Goal: Task Accomplishment & Management: Complete application form

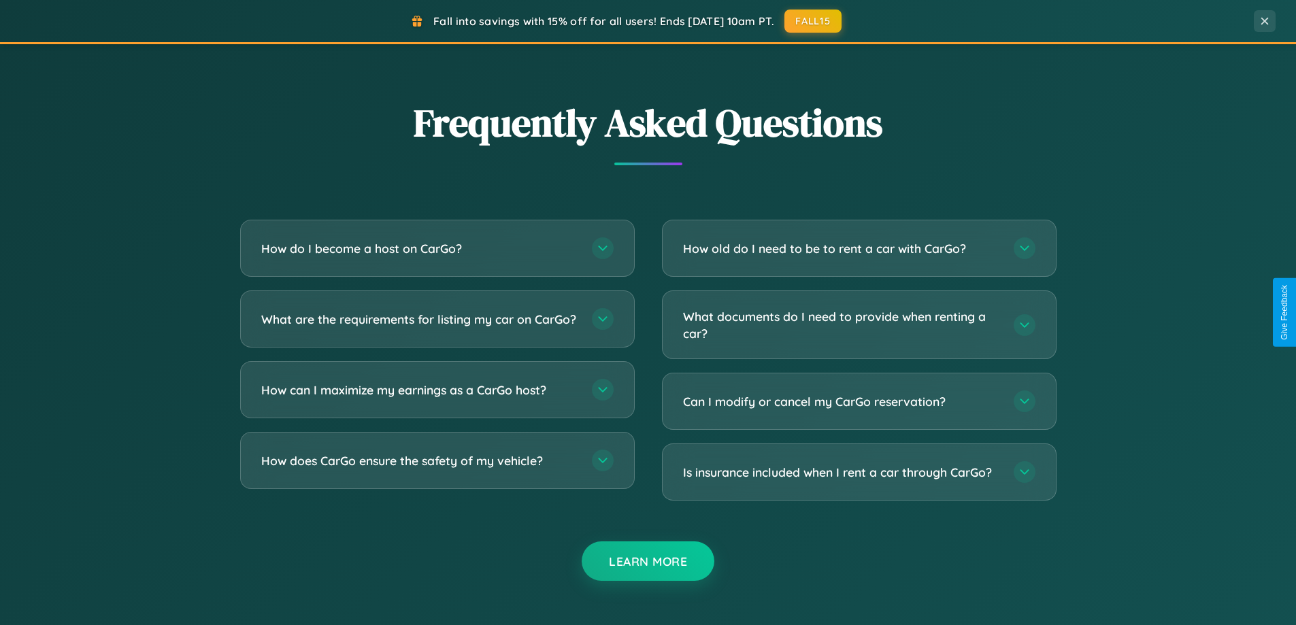
scroll to position [2618, 0]
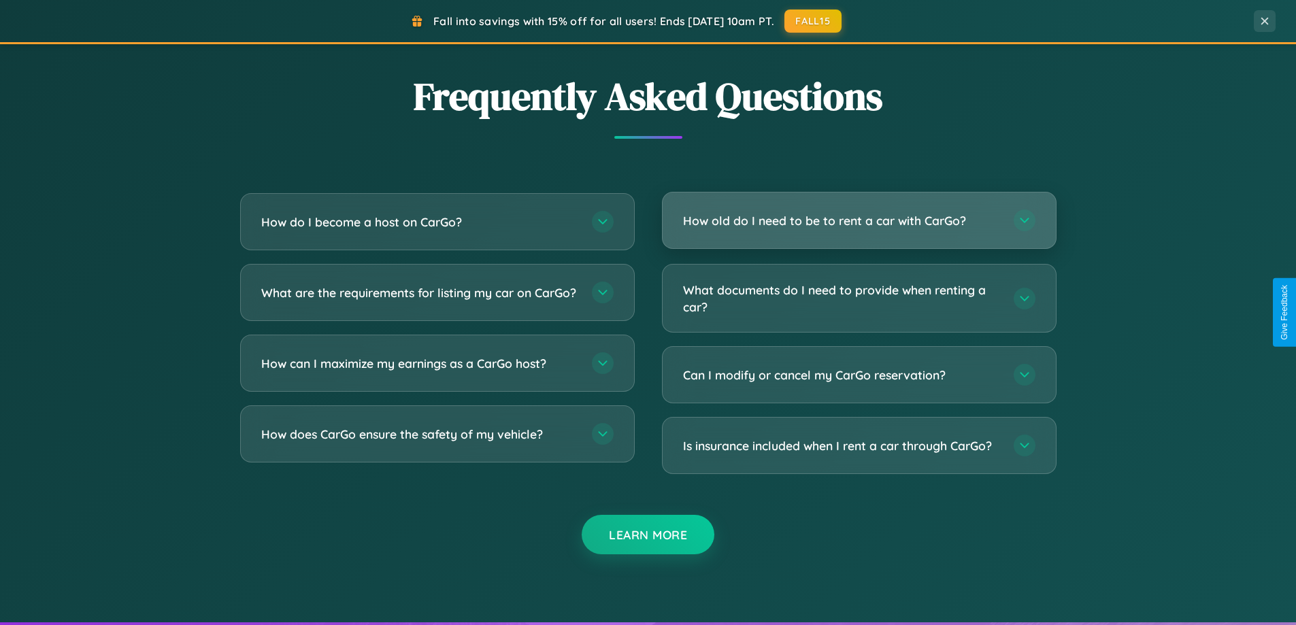
click at [859, 220] on h3 "How old do I need to be to rent a car with CarGo?" at bounding box center [841, 220] width 317 height 17
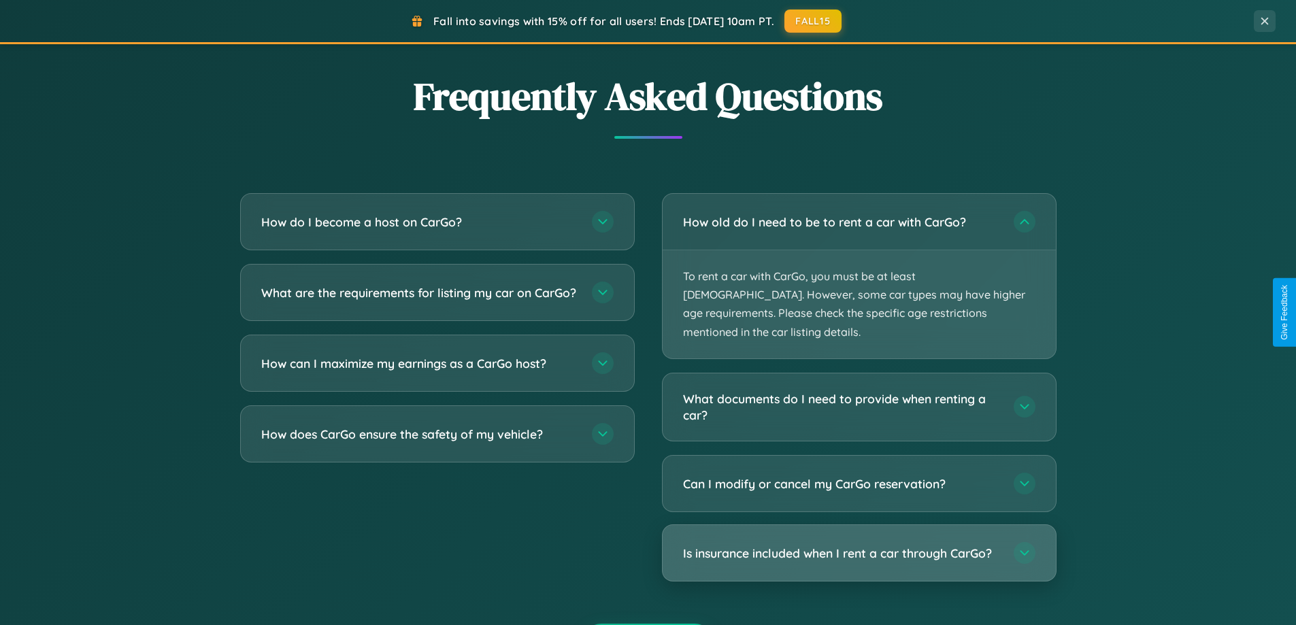
click at [859, 545] on h3 "Is insurance included when I rent a car through CarGo?" at bounding box center [841, 553] width 317 height 17
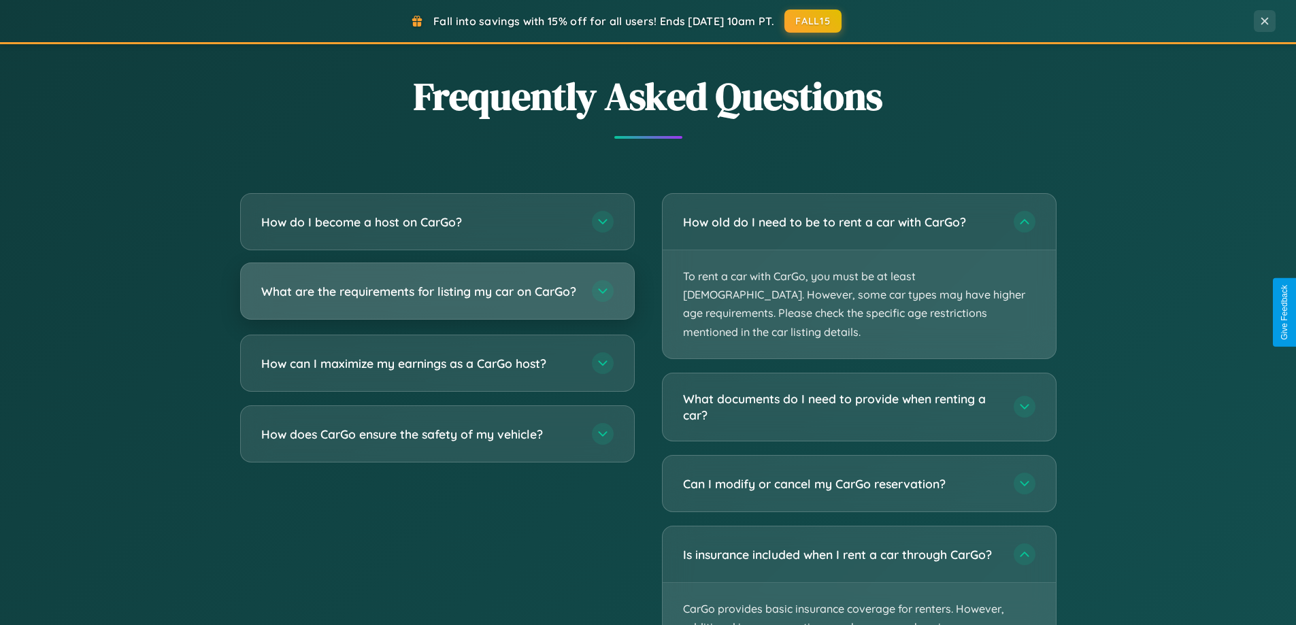
click at [437, 297] on h3 "What are the requirements for listing my car on CarGo?" at bounding box center [419, 291] width 317 height 17
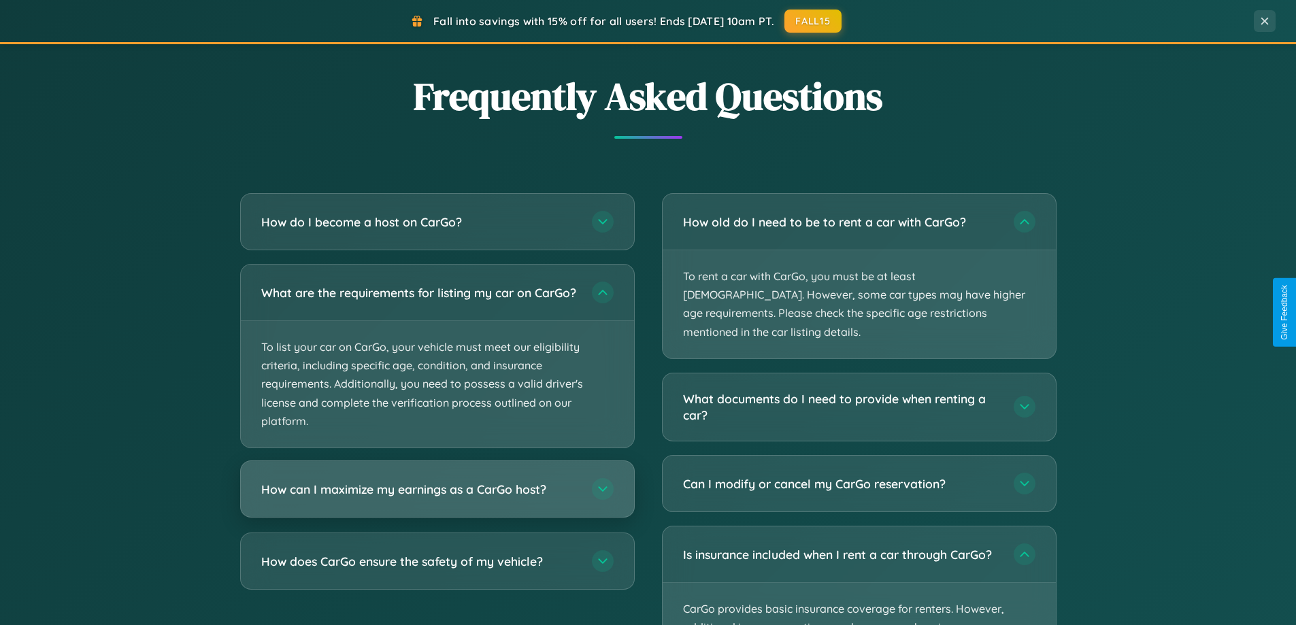
click at [437, 498] on h3 "How can I maximize my earnings as a CarGo host?" at bounding box center [419, 489] width 317 height 17
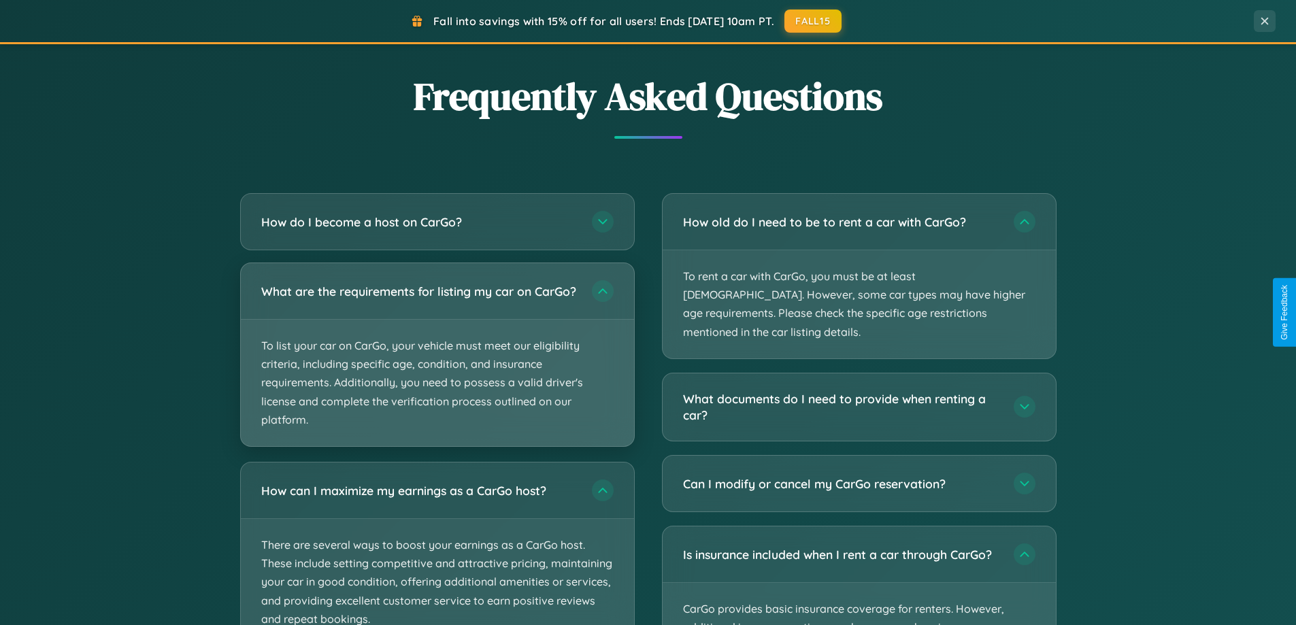
click at [437, 361] on p "To list your car on CarGo, your vehicle must meet our eligibility criteria, inc…" at bounding box center [437, 383] width 393 height 127
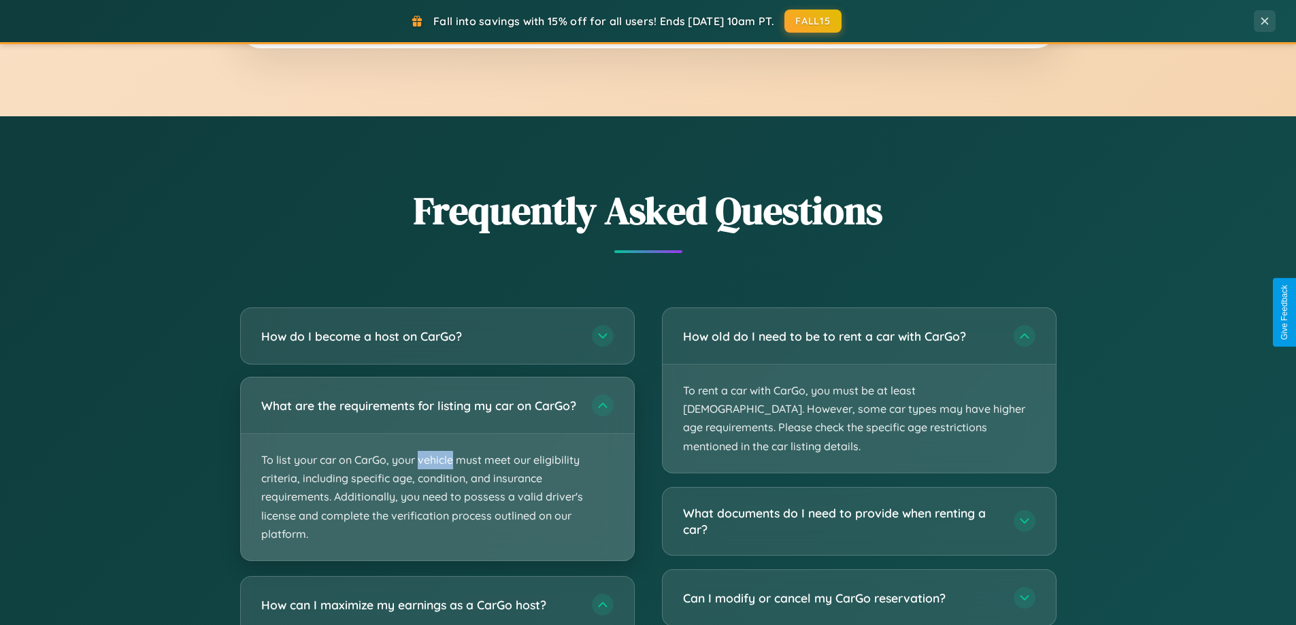
scroll to position [587, 0]
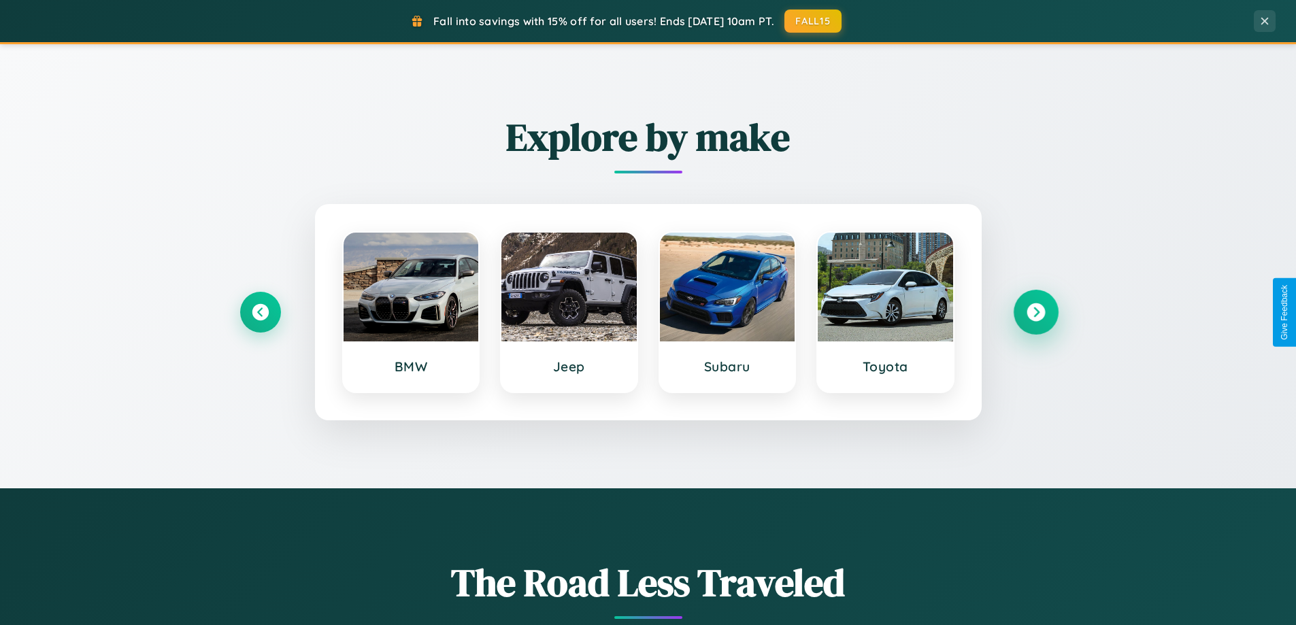
click at [1036, 312] on icon at bounding box center [1036, 312] width 18 height 18
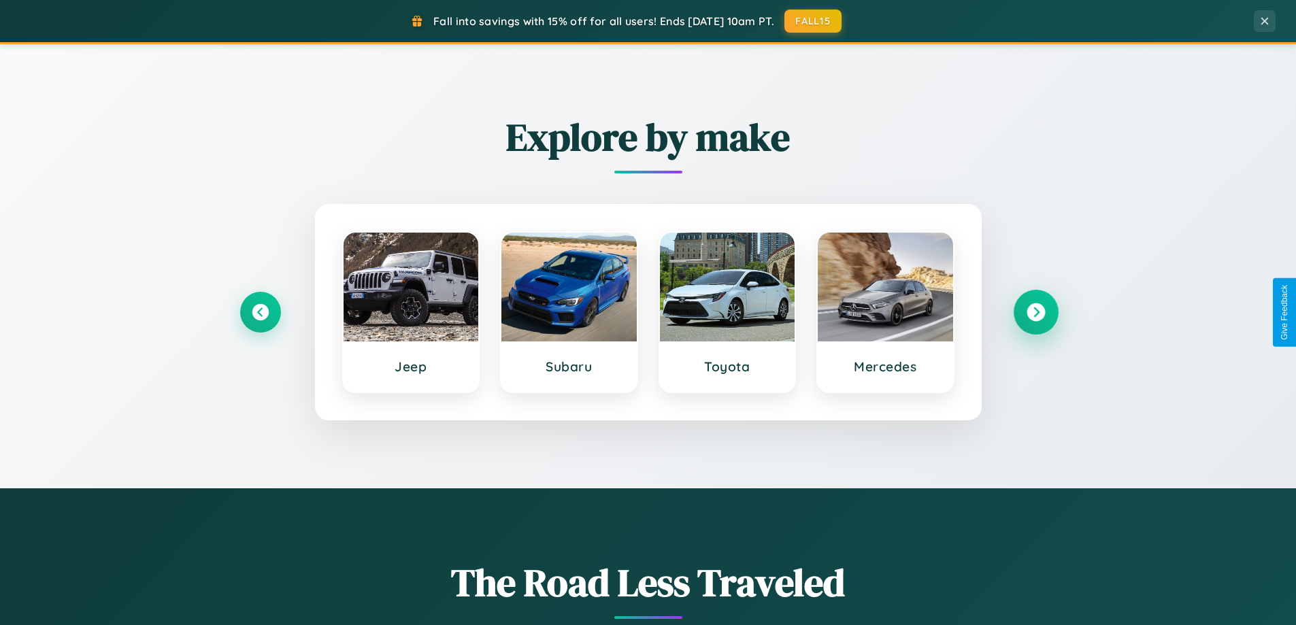
scroll to position [0, 0]
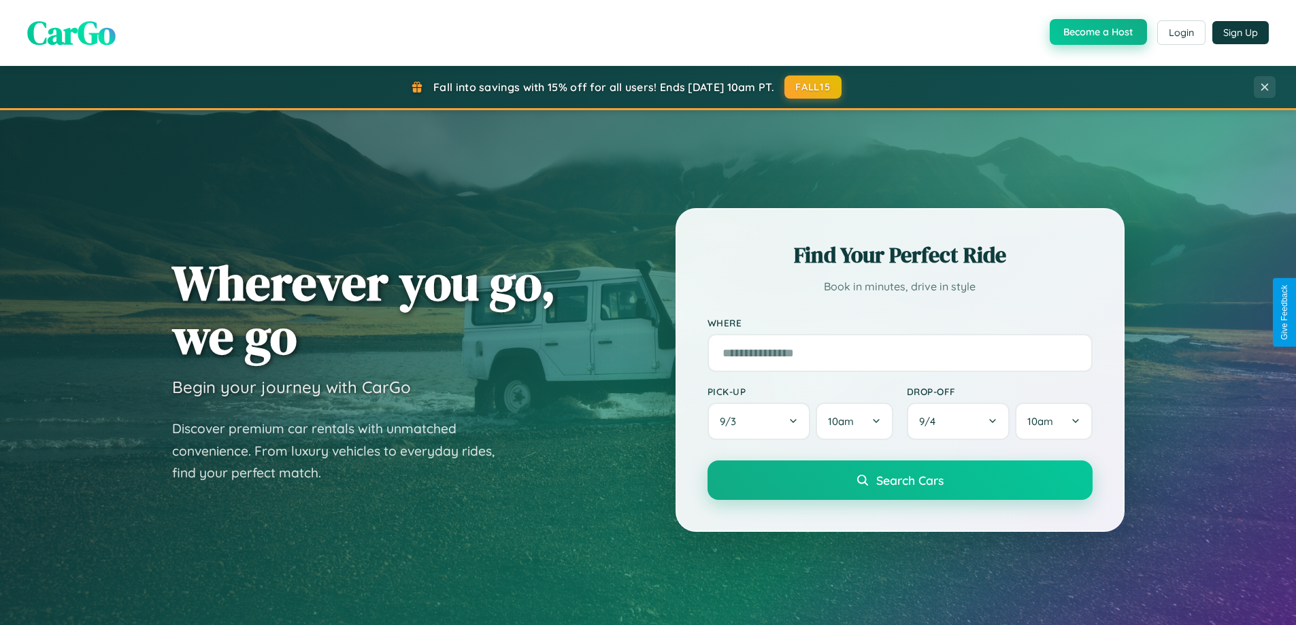
click at [1097, 33] on button "Become a Host" at bounding box center [1098, 32] width 97 height 26
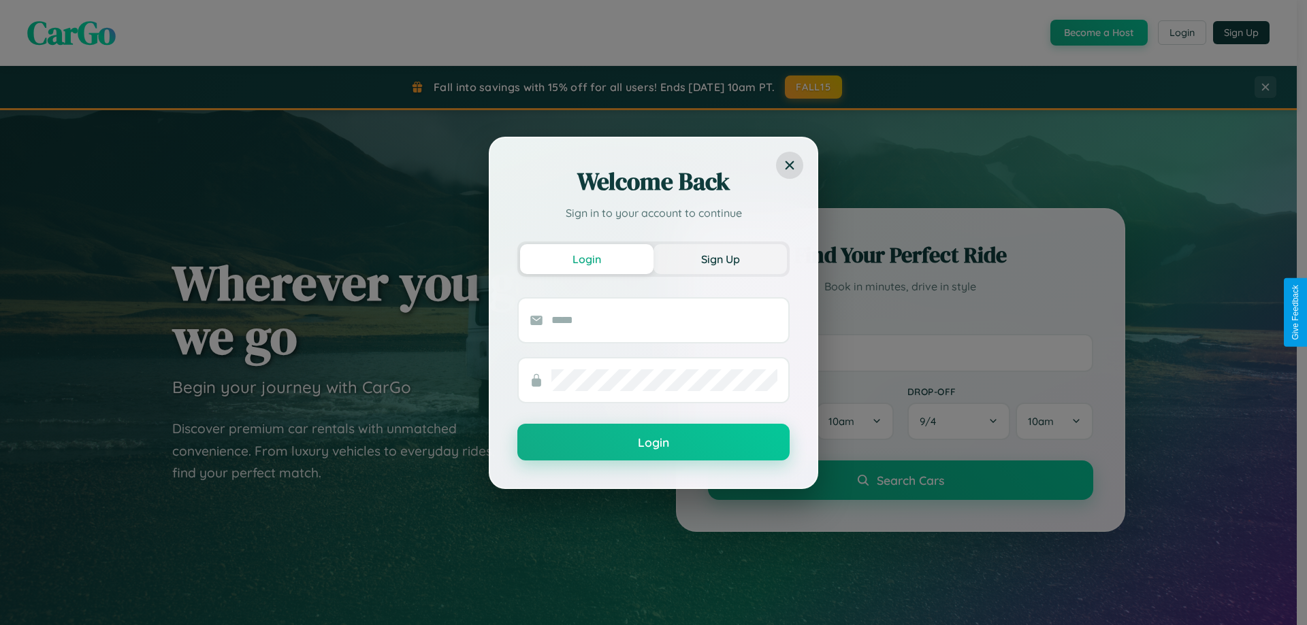
click at [720, 259] on button "Sign Up" at bounding box center [719, 259] width 133 height 30
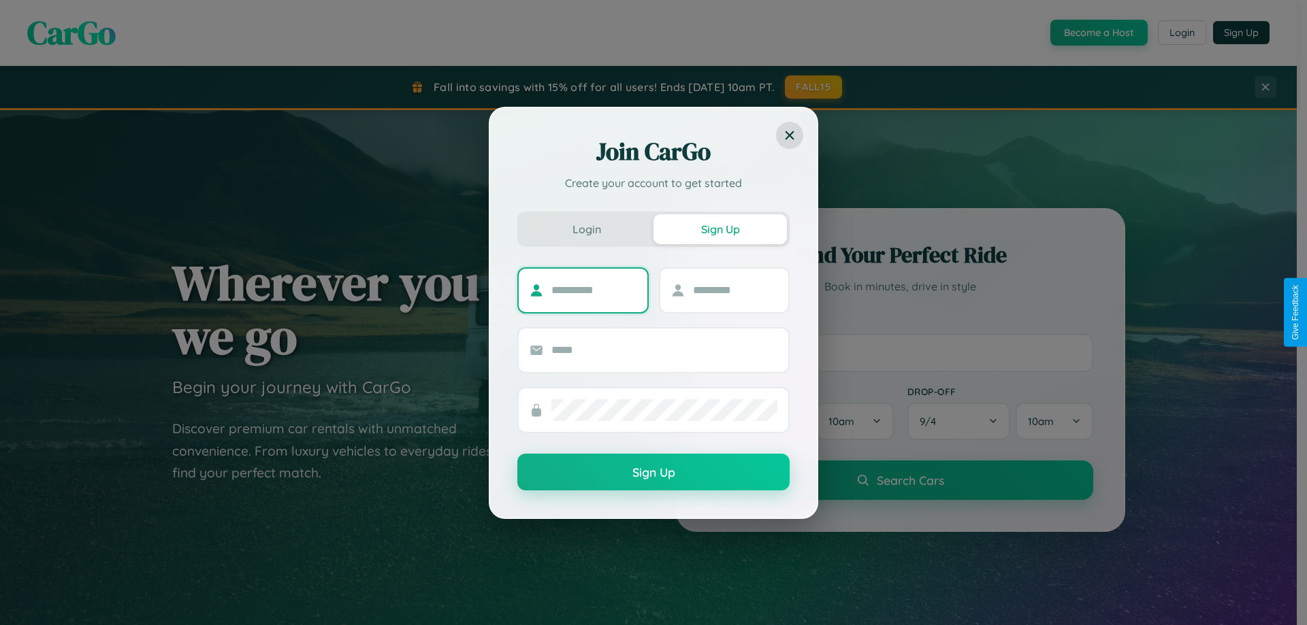
click at [593, 290] on input "text" at bounding box center [593, 291] width 85 height 22
type input "*******"
click at [734, 290] on input "text" at bounding box center [735, 291] width 85 height 22
type input "*****"
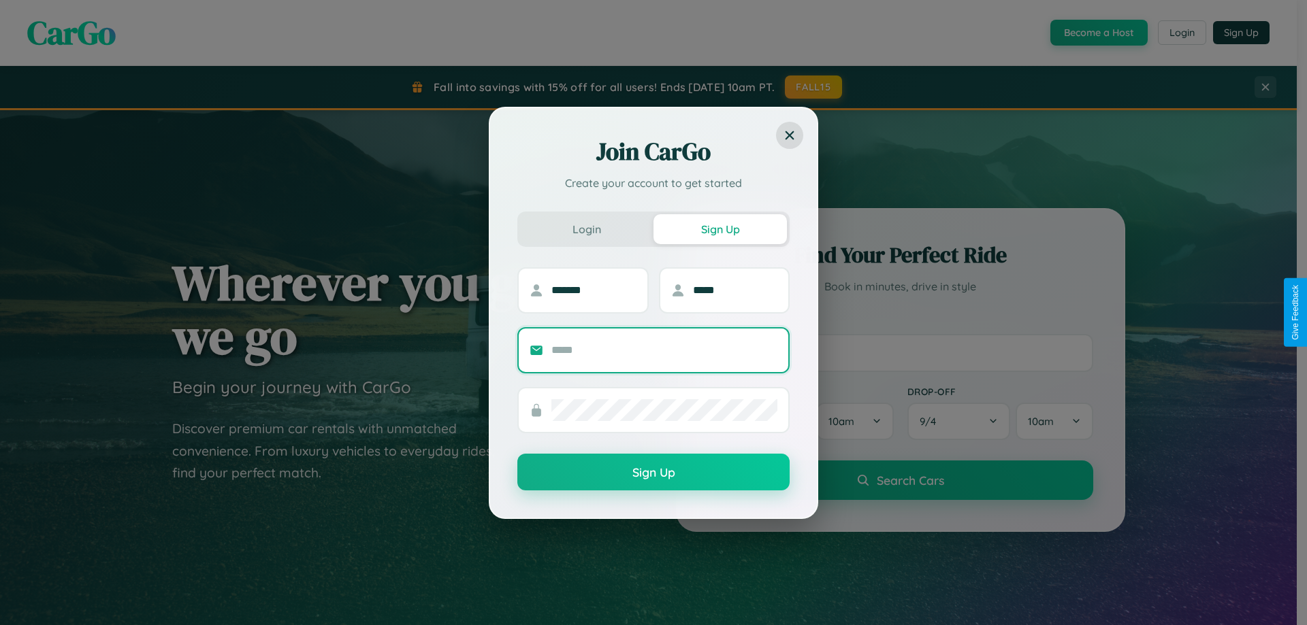
click at [664, 350] on input "text" at bounding box center [664, 351] width 226 height 22
type input "**********"
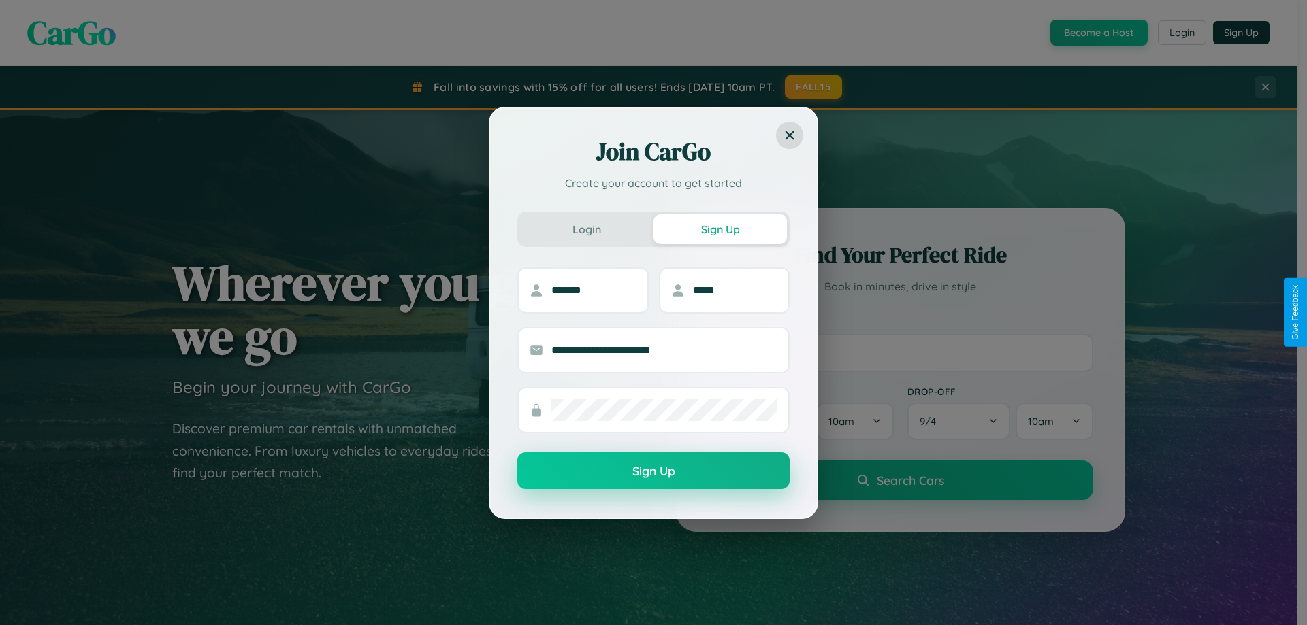
click at [653, 472] on button "Sign Up" at bounding box center [653, 471] width 272 height 37
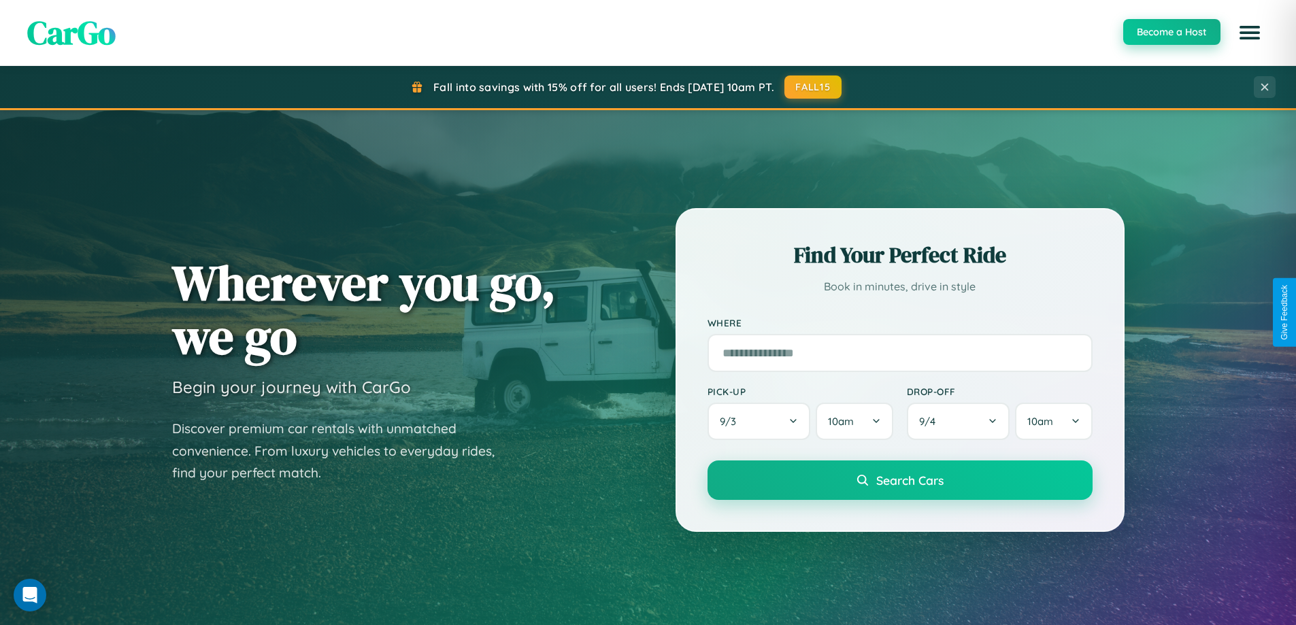
click at [1171, 32] on button "Become a Host" at bounding box center [1171, 32] width 97 height 26
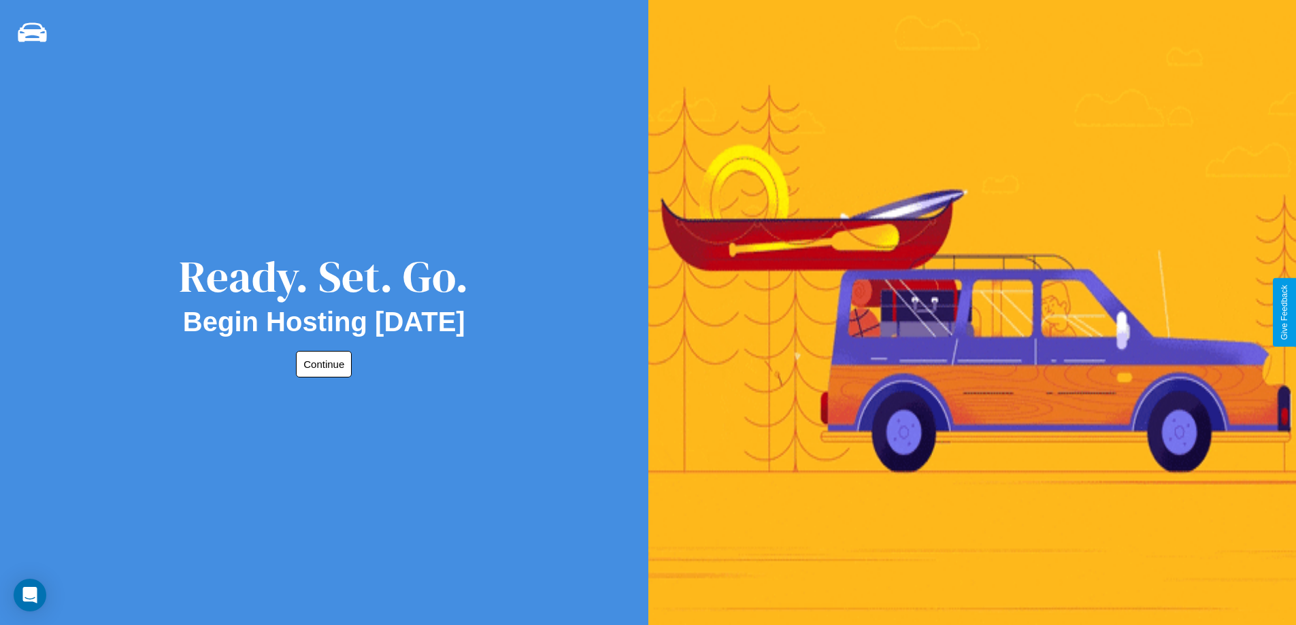
click at [321, 364] on button "Continue" at bounding box center [324, 364] width 56 height 27
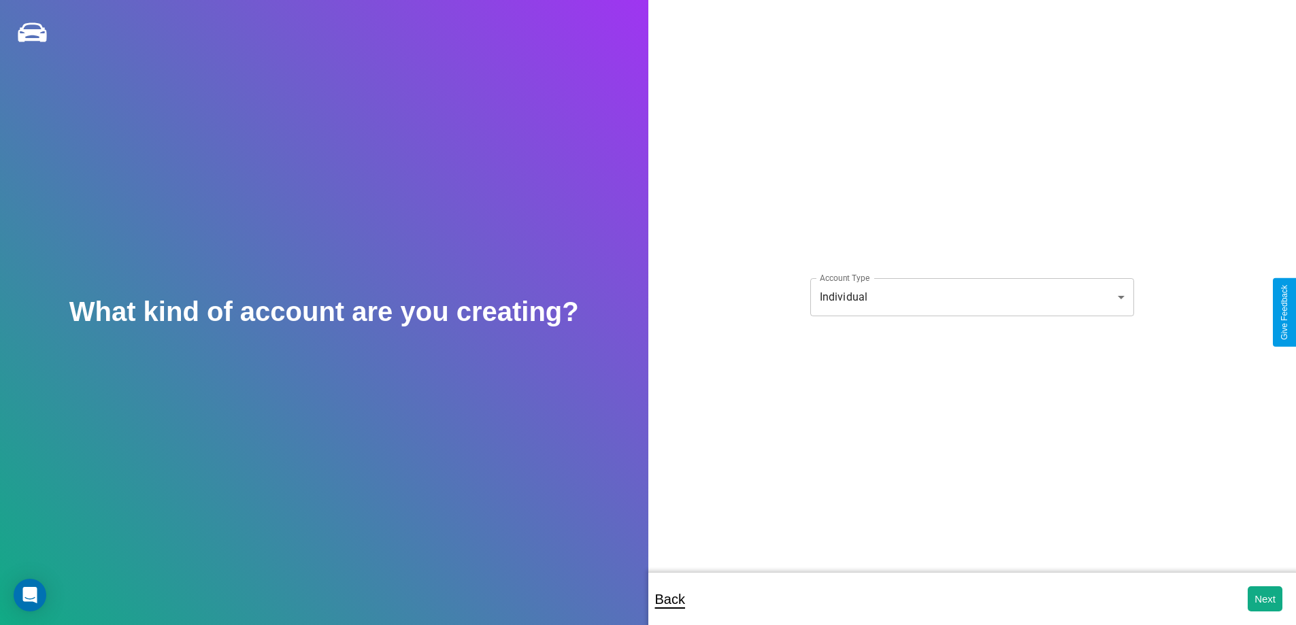
click at [972, 297] on body "**********" at bounding box center [648, 322] width 1296 height 644
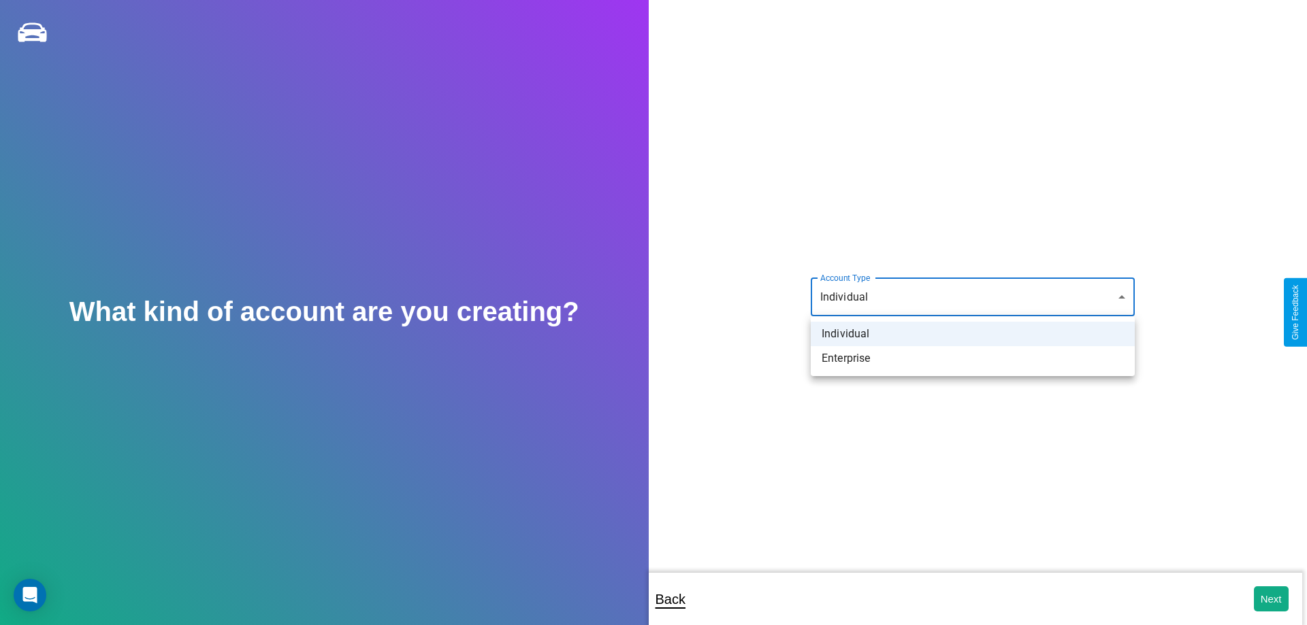
click at [972, 334] on li "Individual" at bounding box center [972, 334] width 324 height 24
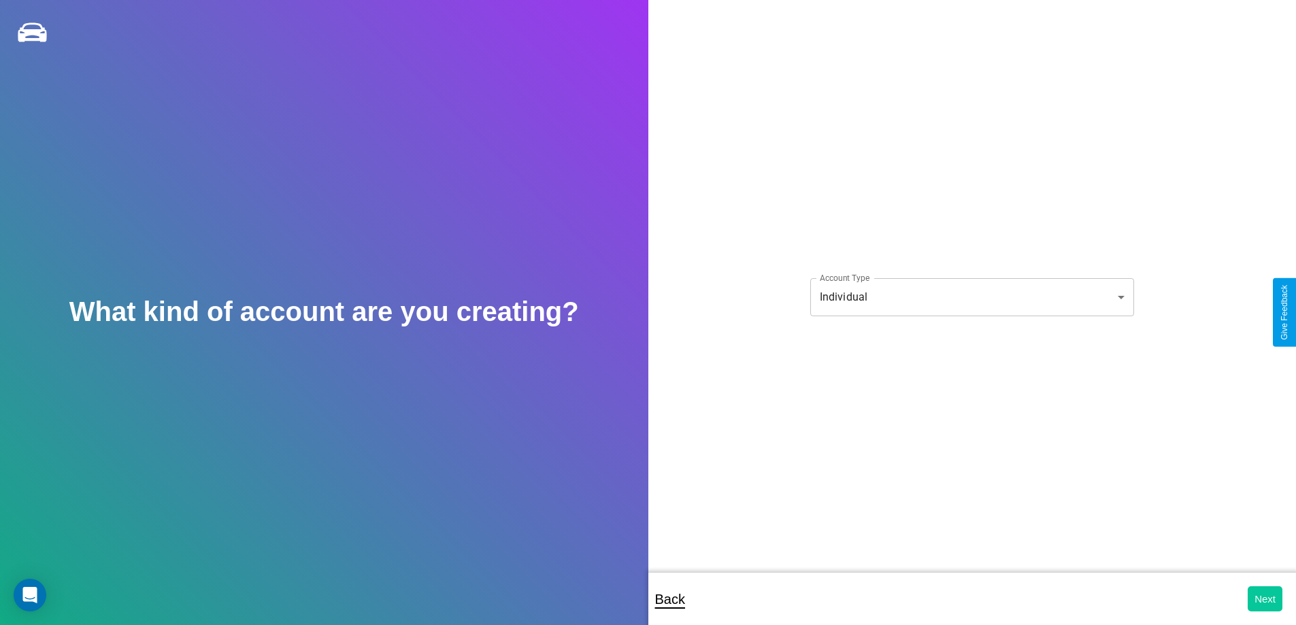
click at [1265, 599] on button "Next" at bounding box center [1265, 599] width 35 height 25
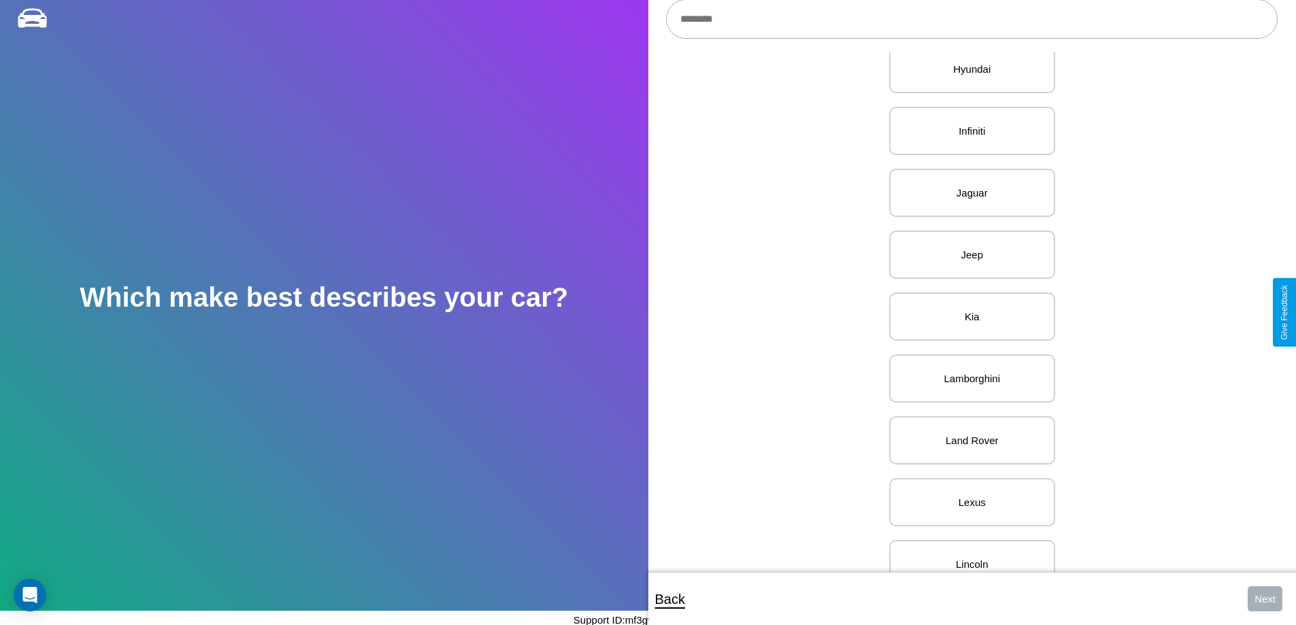
scroll to position [1085, 0]
click at [967, 312] on p "Kia" at bounding box center [972, 312] width 136 height 18
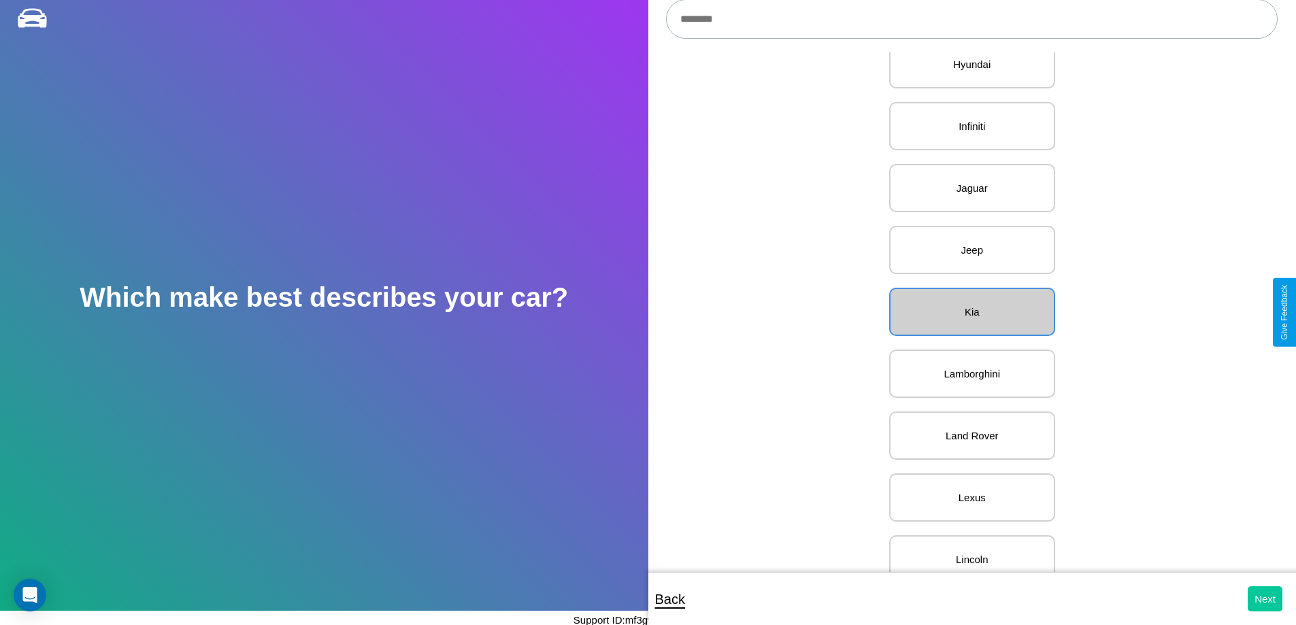
click at [1265, 599] on button "Next" at bounding box center [1265, 599] width 35 height 25
